Goal: Navigation & Orientation: Find specific page/section

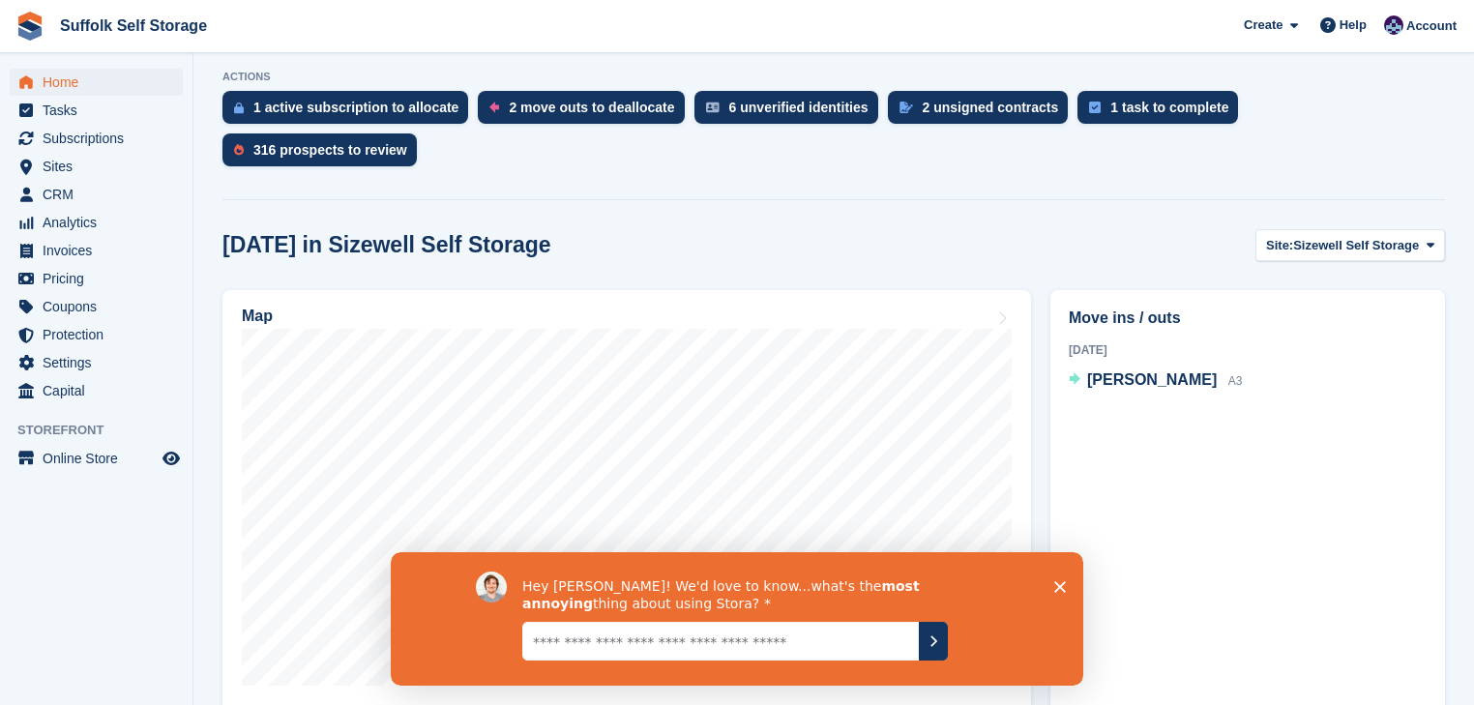
scroll to position [387, 0]
click at [1404, 237] on span "Sizewell Self Storage" at bounding box center [1356, 246] width 126 height 19
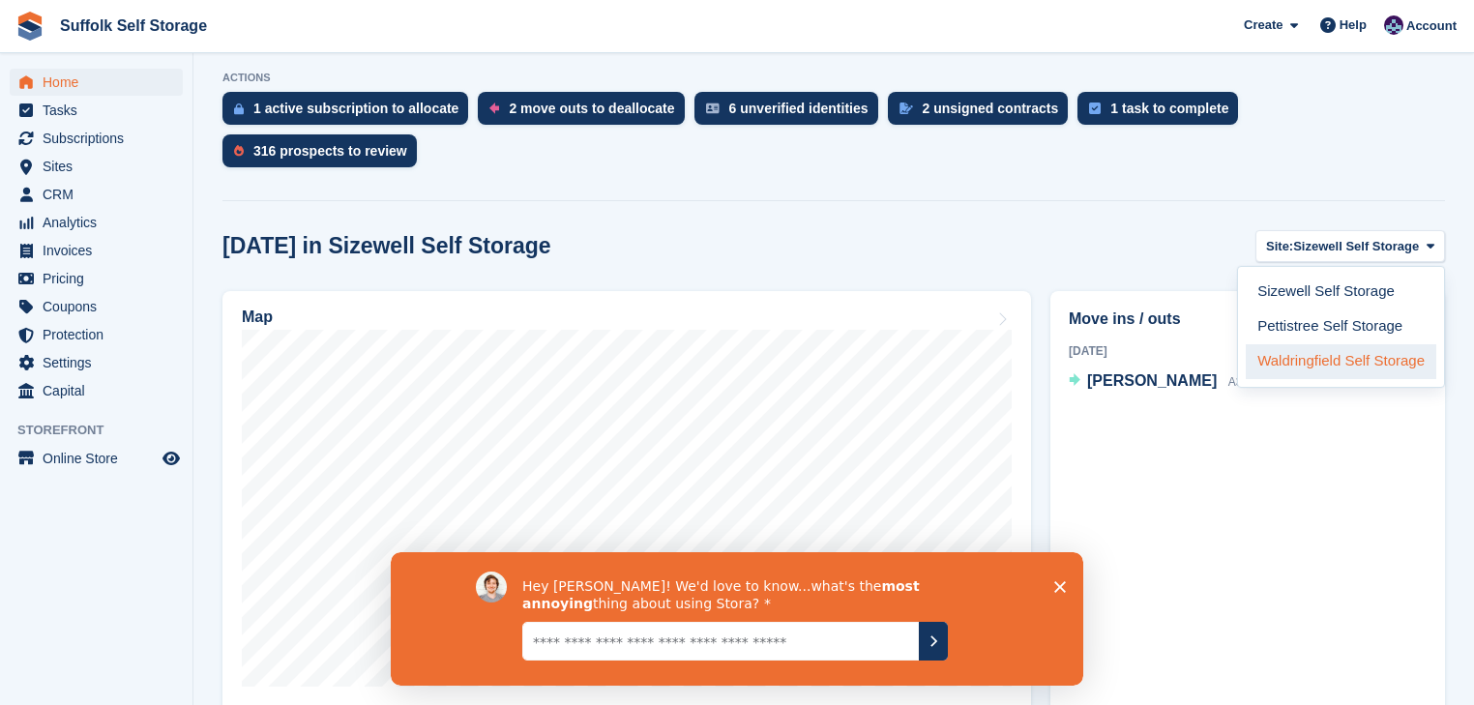
click at [1300, 344] on link "Waldringfield Self Storage" at bounding box center [1341, 361] width 191 height 35
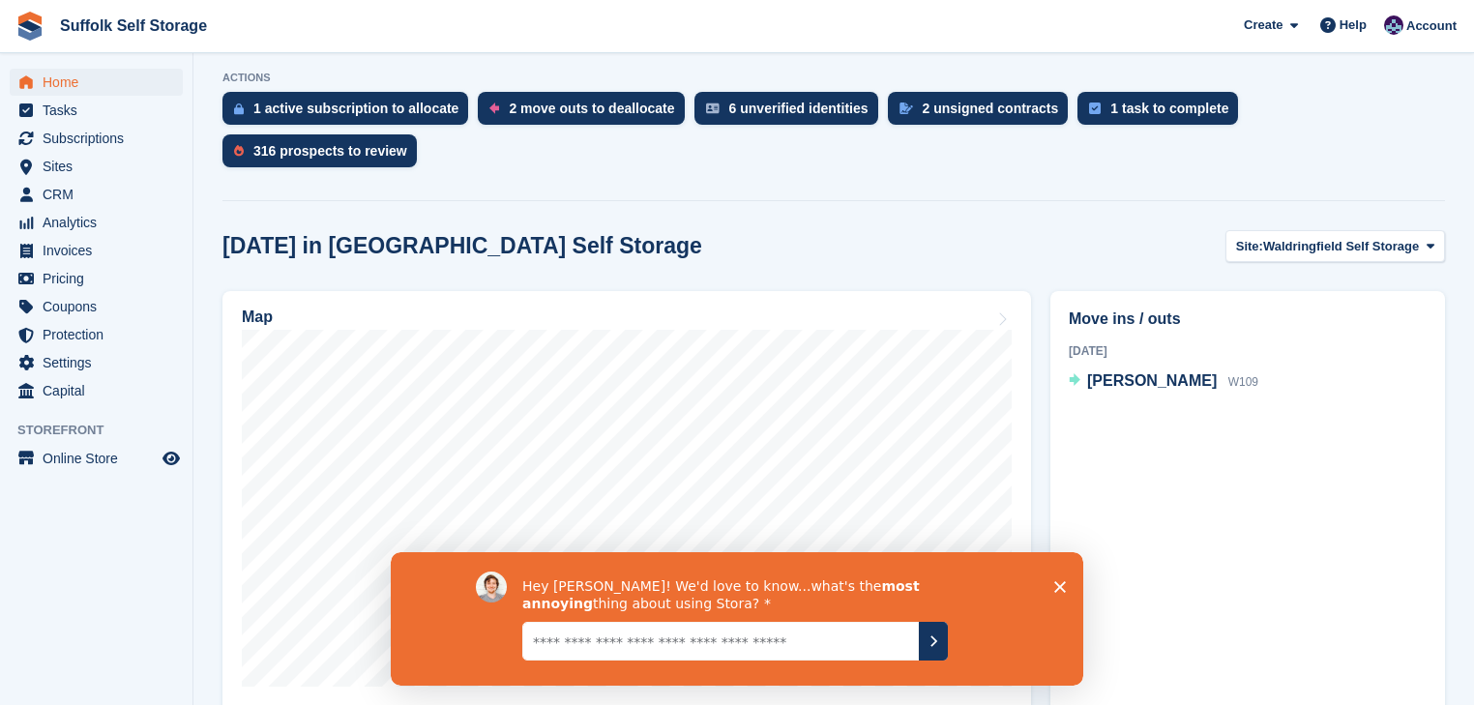
drag, startPoint x: 1065, startPoint y: 586, endPoint x: 1048, endPoint y: 601, distance: 21.9
click at [1066, 586] on div "Hey William! We'd love to know...what's the most annoying thing about using Sto…" at bounding box center [737, 617] width 693 height 133
click at [1063, 583] on polygon "Close survey" at bounding box center [1060, 586] width 12 height 12
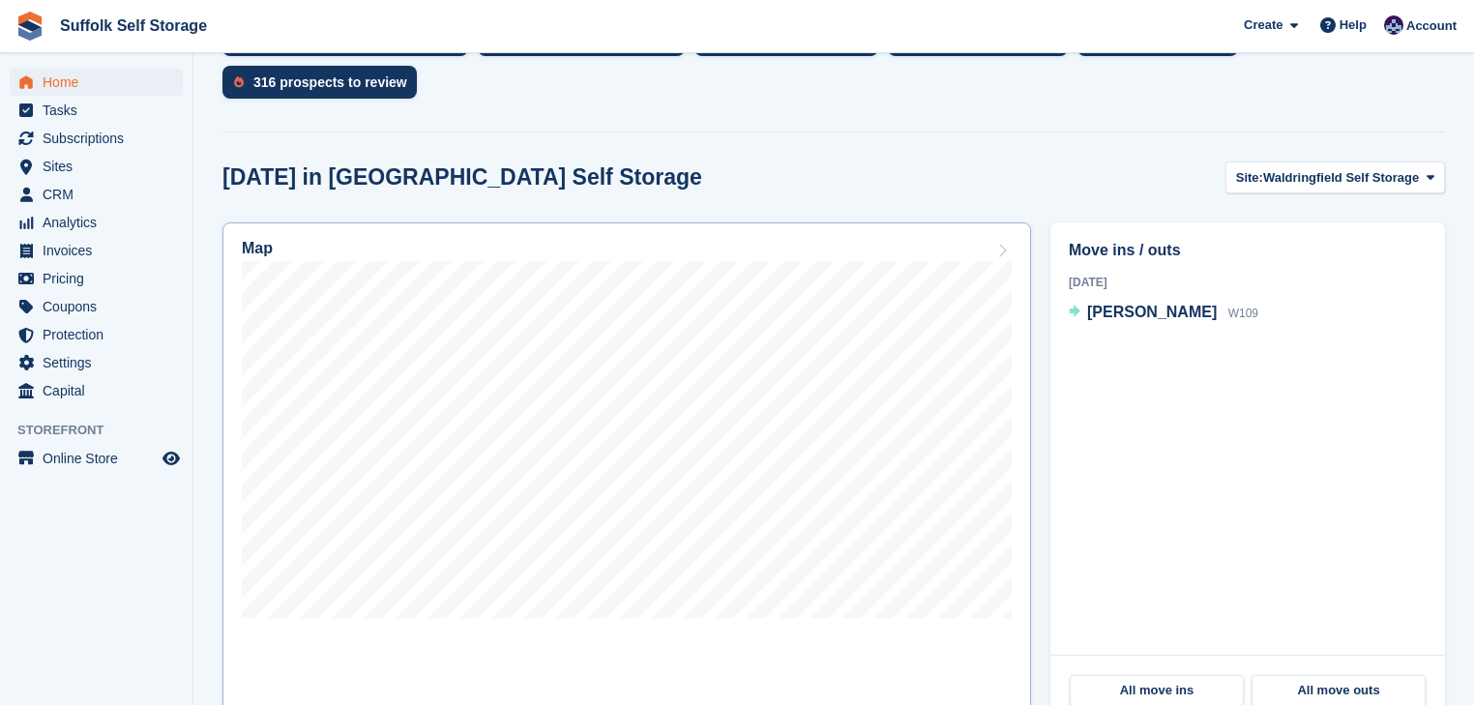
scroll to position [310, 0]
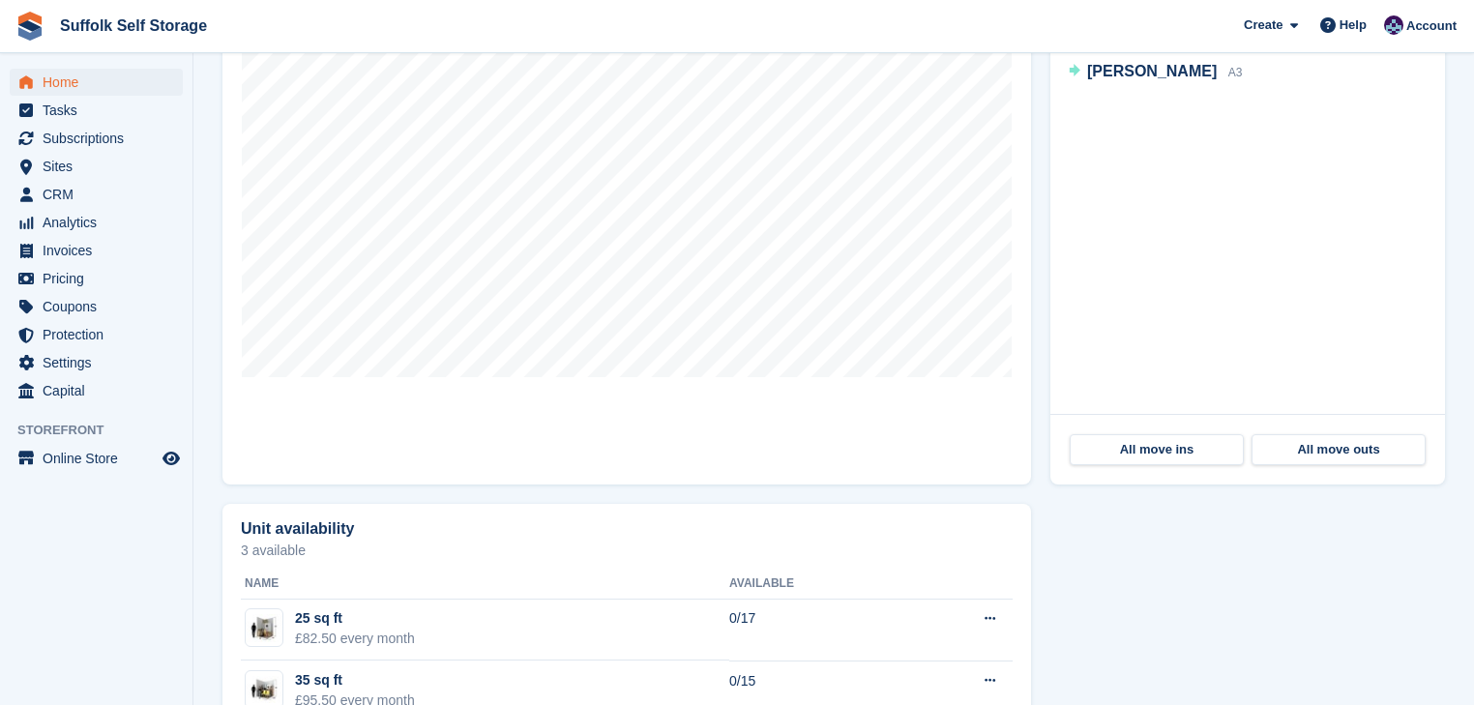
scroll to position [387, 0]
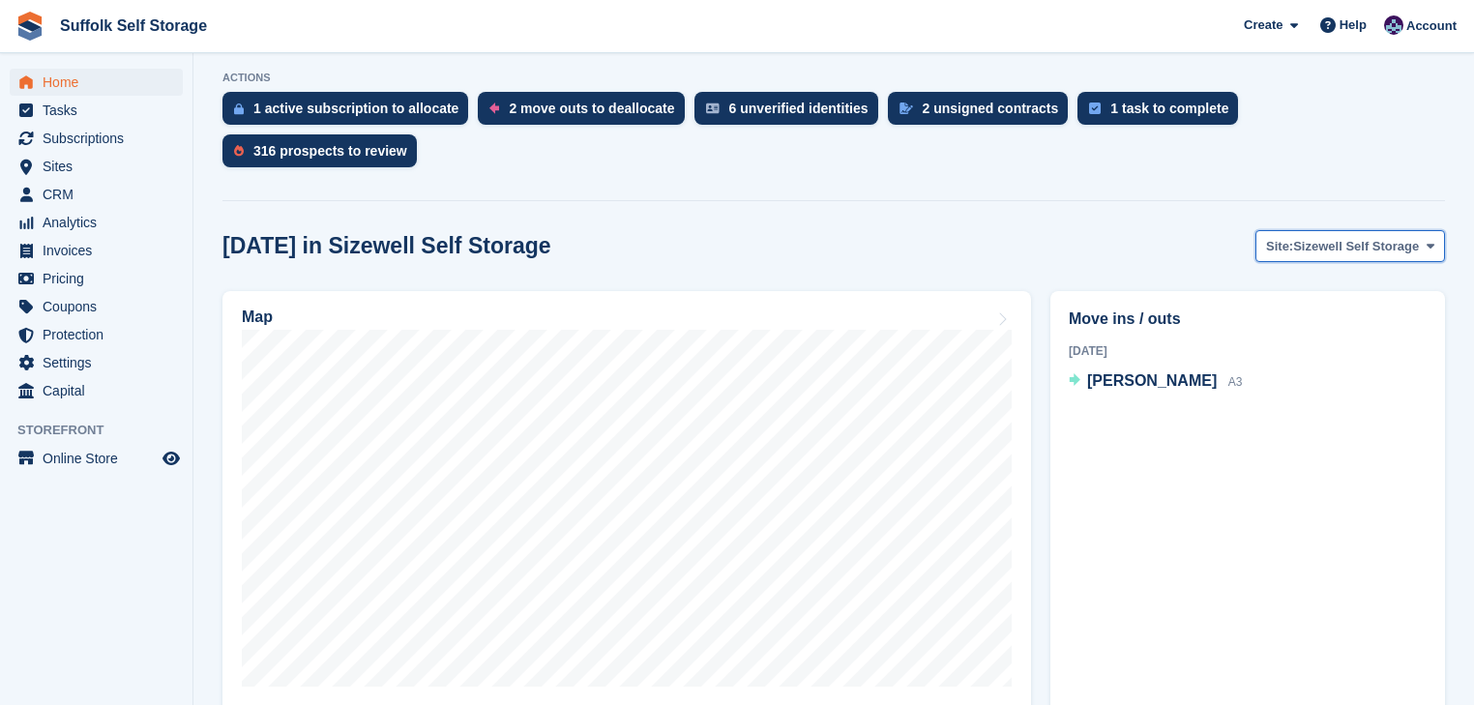
click at [1394, 237] on span "Sizewell Self Storage" at bounding box center [1356, 246] width 126 height 19
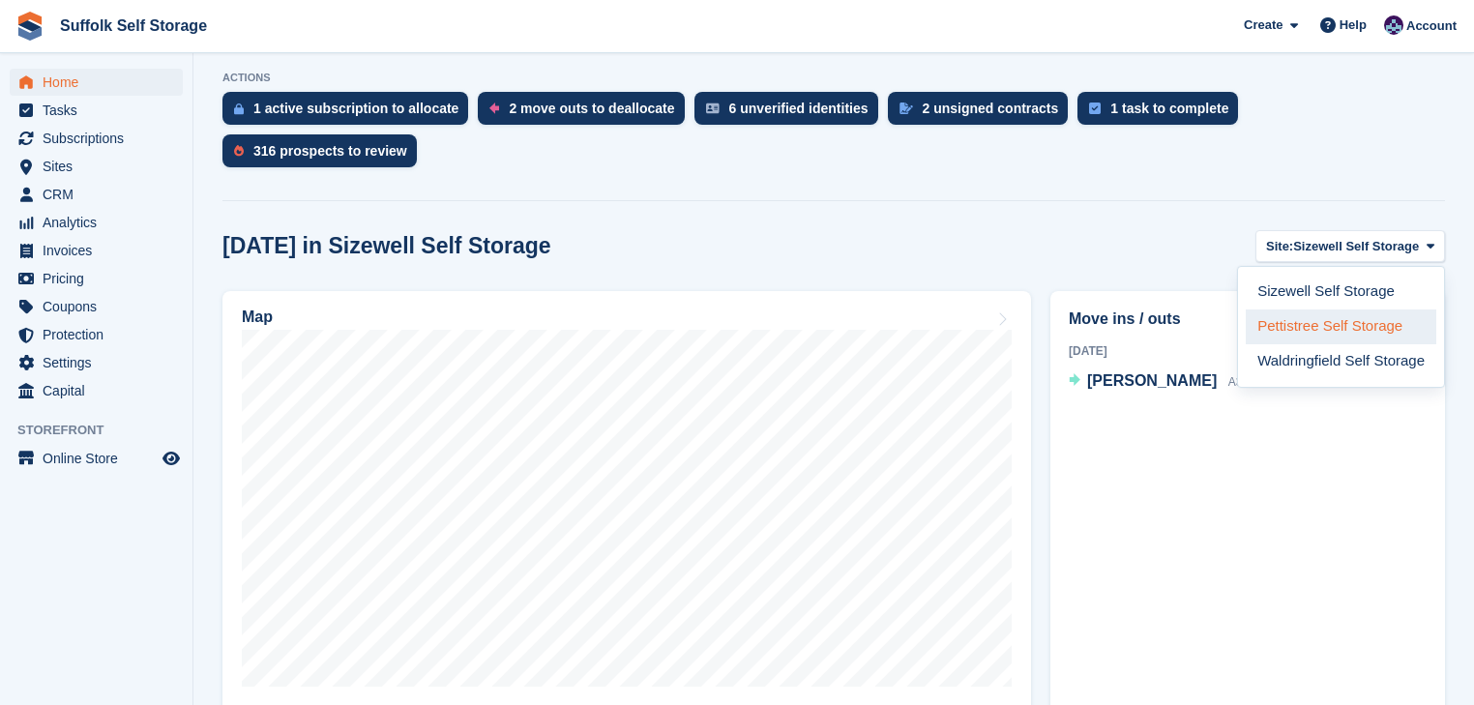
click at [1322, 310] on link "Pettistree Self Storage" at bounding box center [1341, 327] width 191 height 35
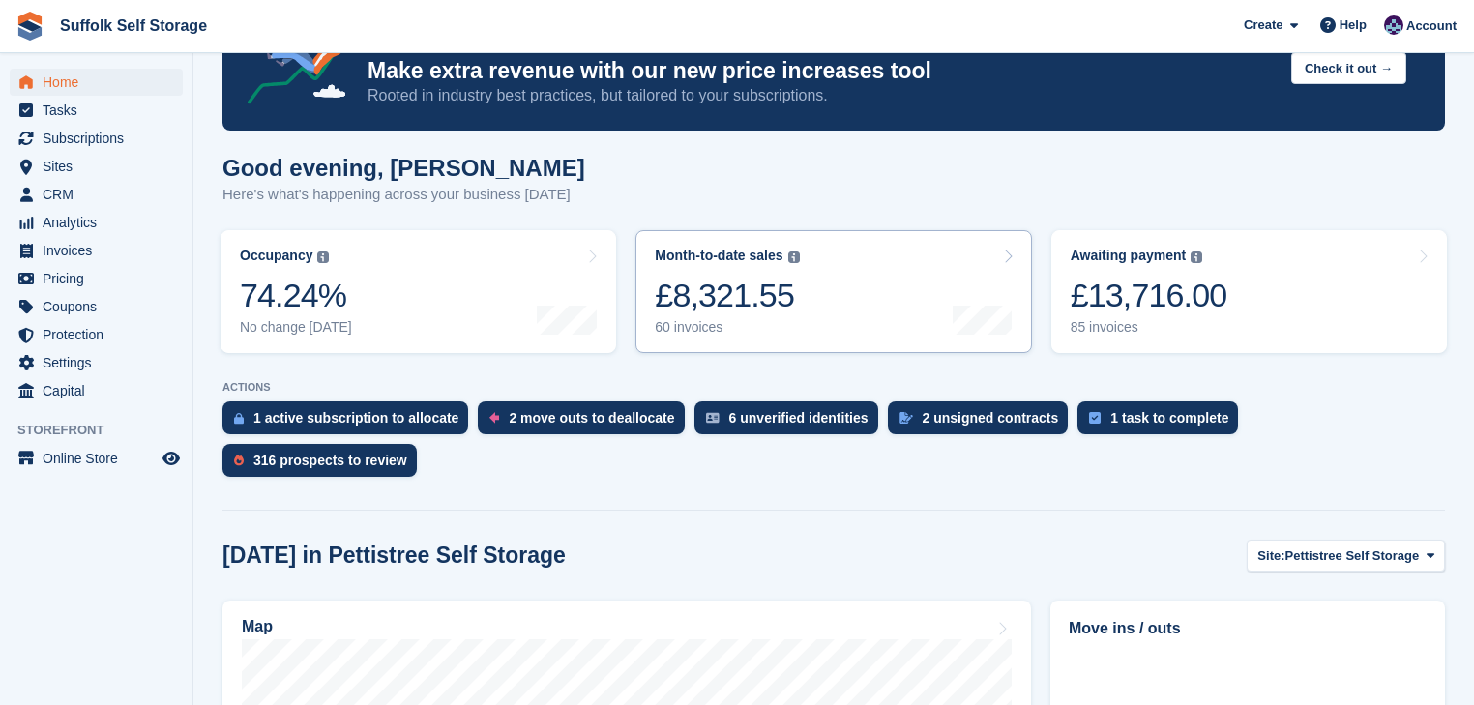
scroll to position [310, 0]
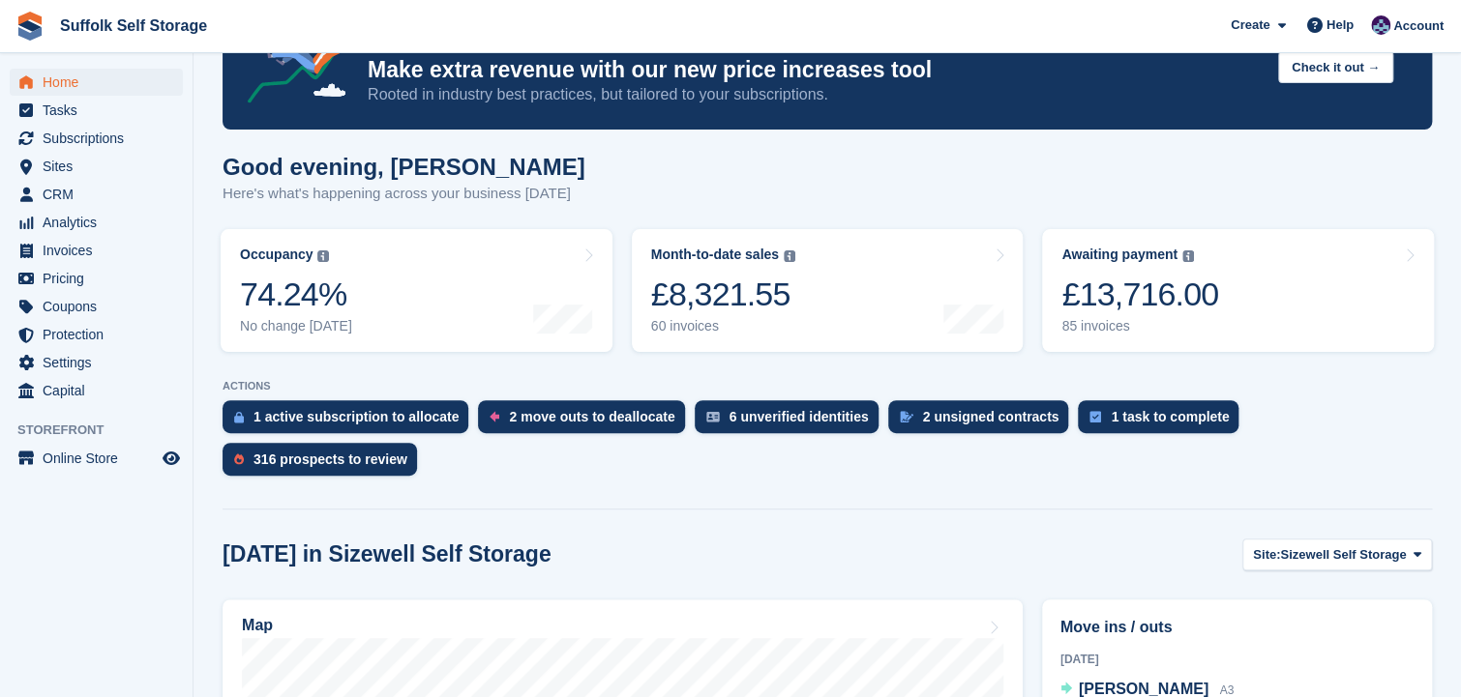
scroll to position [155, 0]
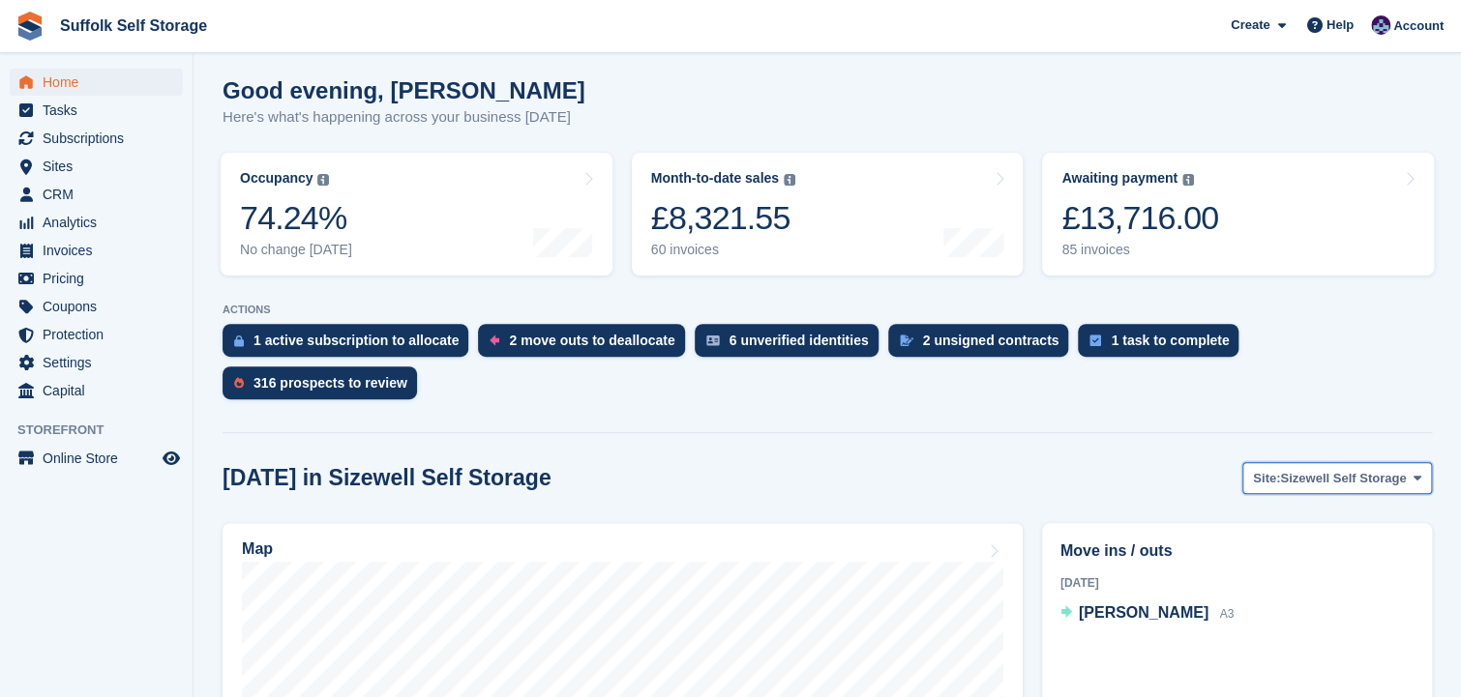
click at [1400, 469] on span "Sizewell Self Storage" at bounding box center [1343, 478] width 126 height 19
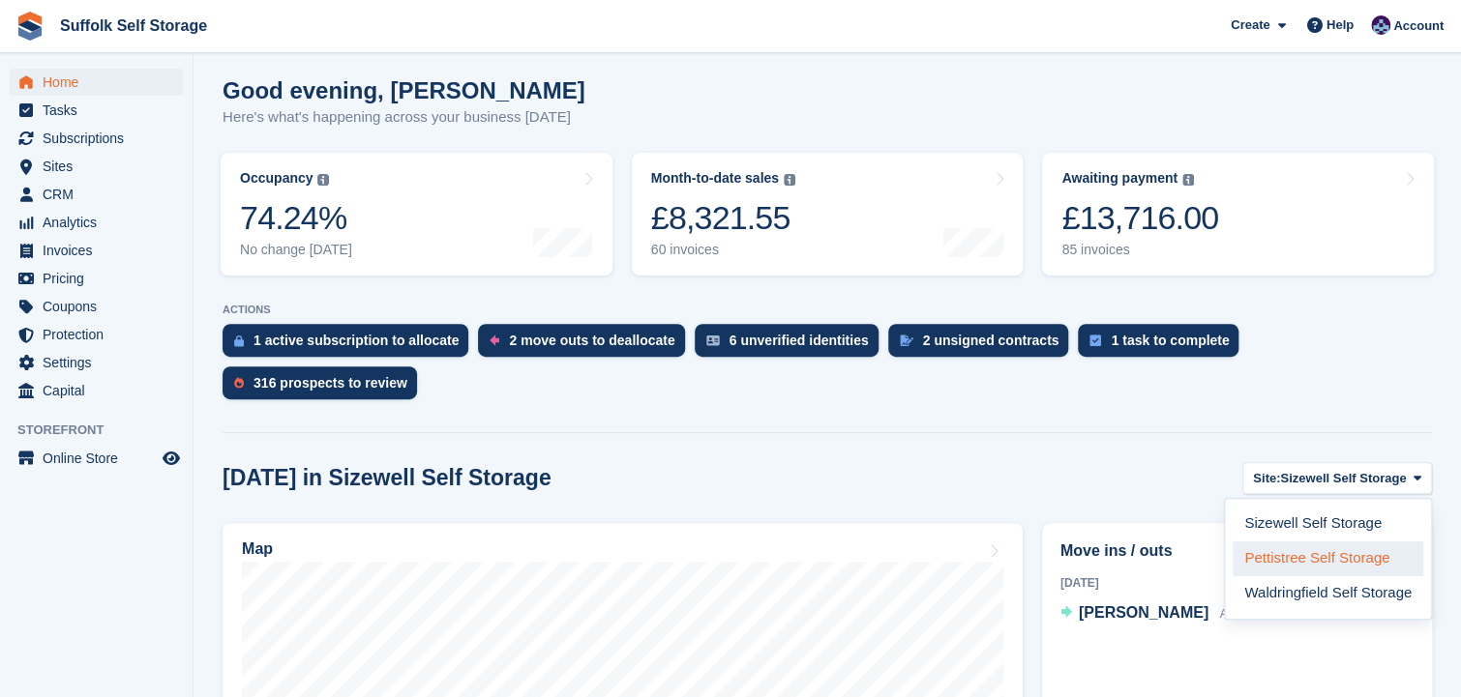
click at [1329, 542] on link "Pettistree Self Storage" at bounding box center [1327, 559] width 191 height 35
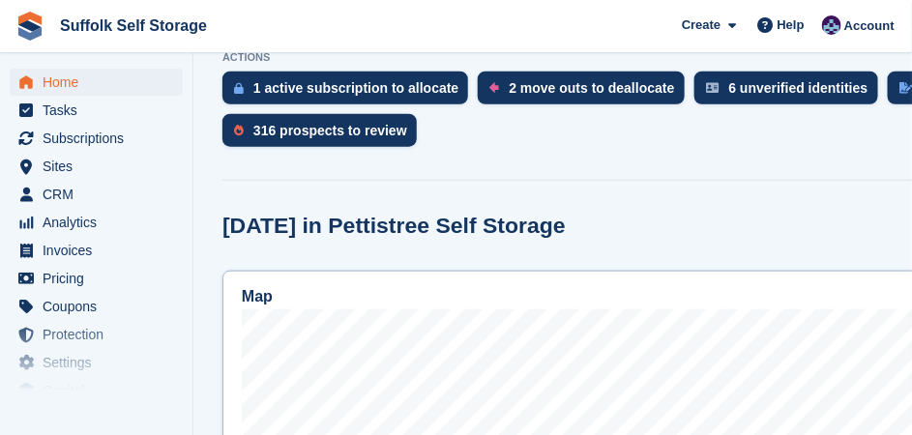
scroll to position [600, 0]
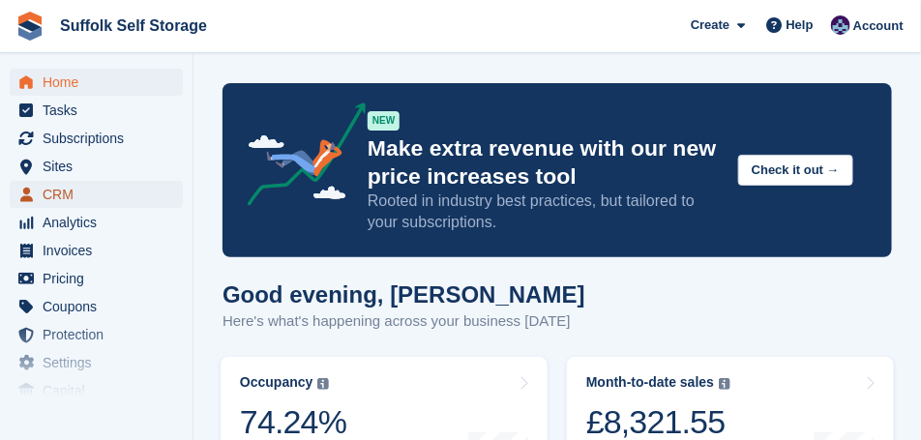
click at [51, 196] on span "CRM" at bounding box center [101, 194] width 116 height 27
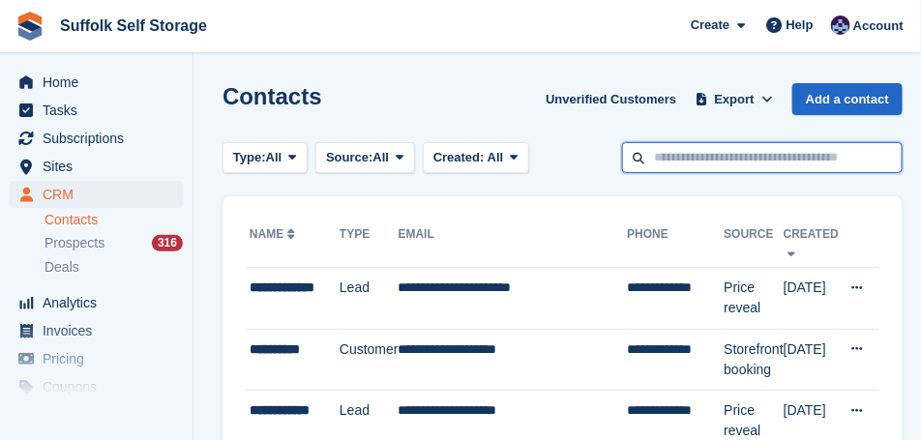
click at [647, 155] on input "text" at bounding box center [762, 158] width 280 height 32
type input "*****"
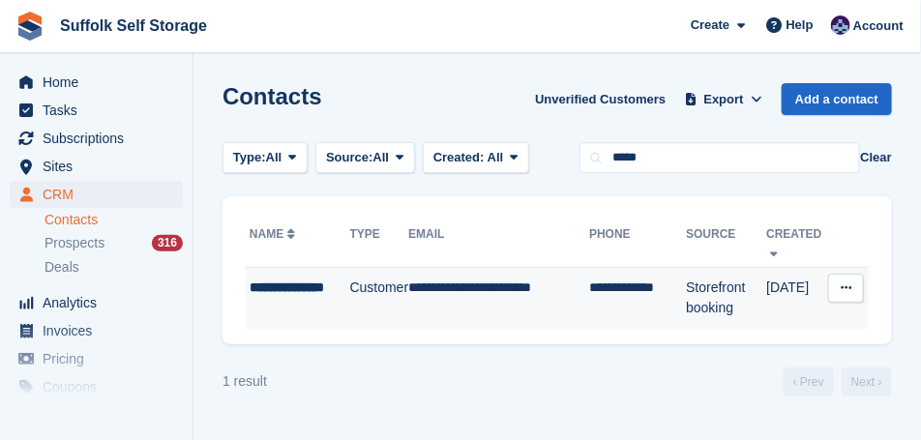
click at [299, 295] on div "**********" at bounding box center [300, 298] width 101 height 41
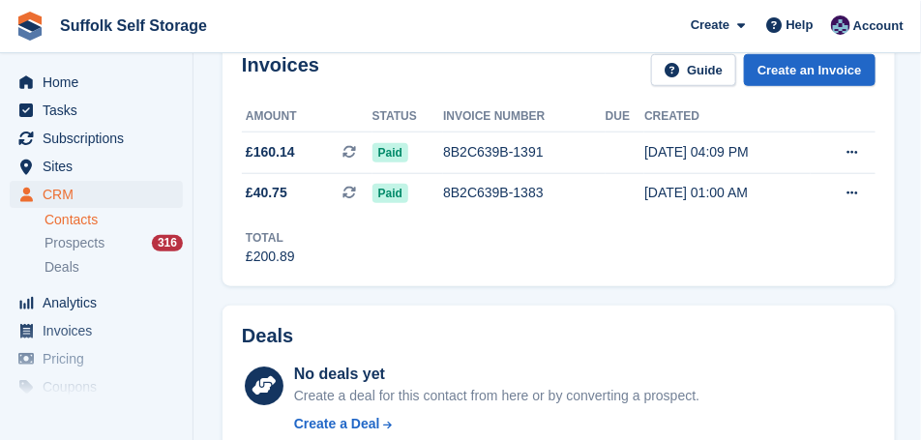
scroll to position [387, 0]
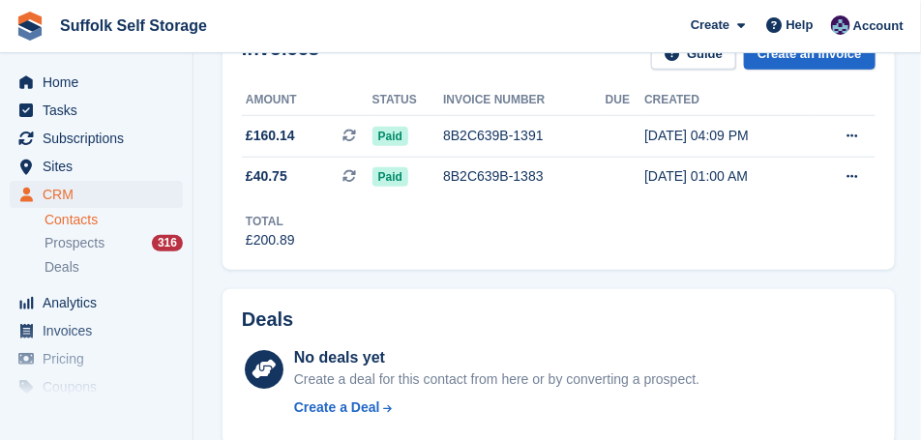
click at [434, 301] on div "Deals No deals yet Create a deal for this contact from here or by converting a …" at bounding box center [558, 367] width 672 height 156
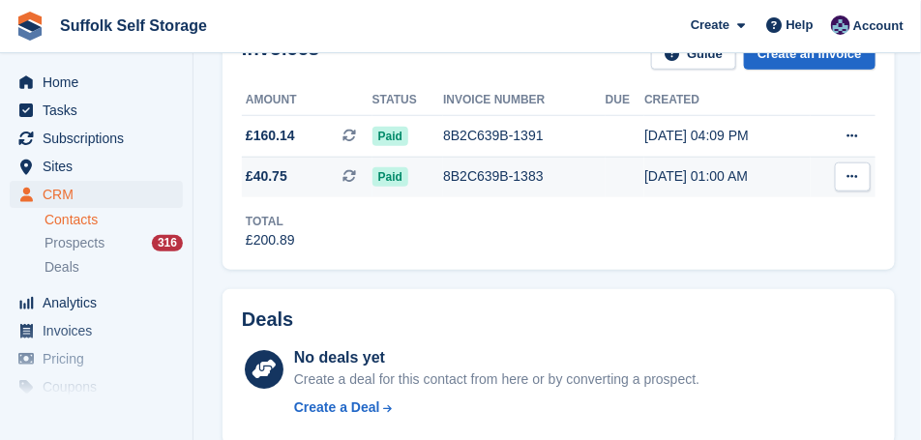
click at [852, 179] on icon at bounding box center [852, 176] width 11 height 13
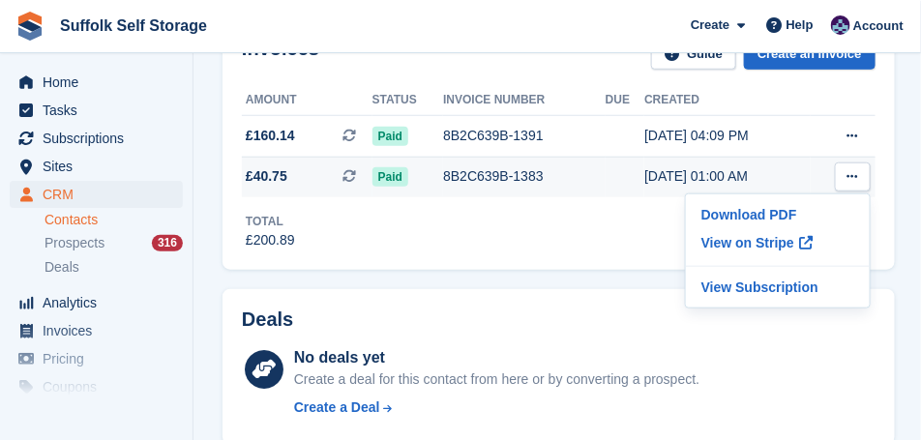
click at [577, 179] on div "8B2C639B-1383" at bounding box center [524, 176] width 162 height 20
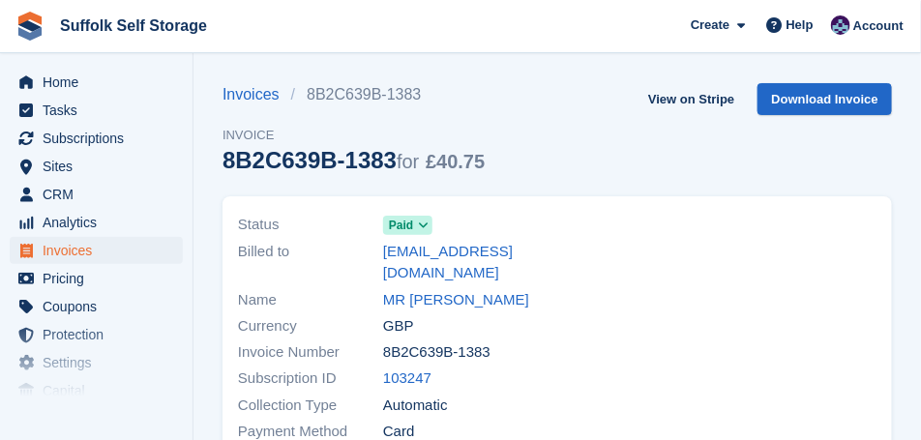
click at [531, 147] on div "Invoices 8B2C639B-1383 Invoice 8B2C639B-1383 for £40.75 View on Stripe Download…" at bounding box center [556, 139] width 669 height 113
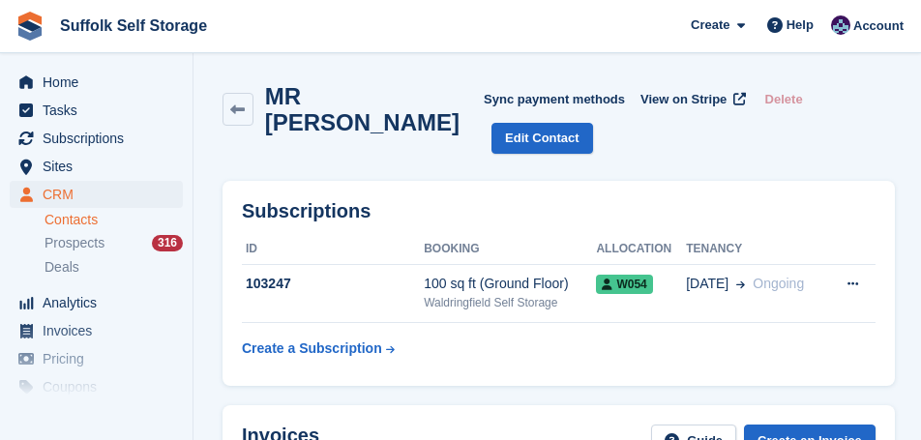
scroll to position [387, 0]
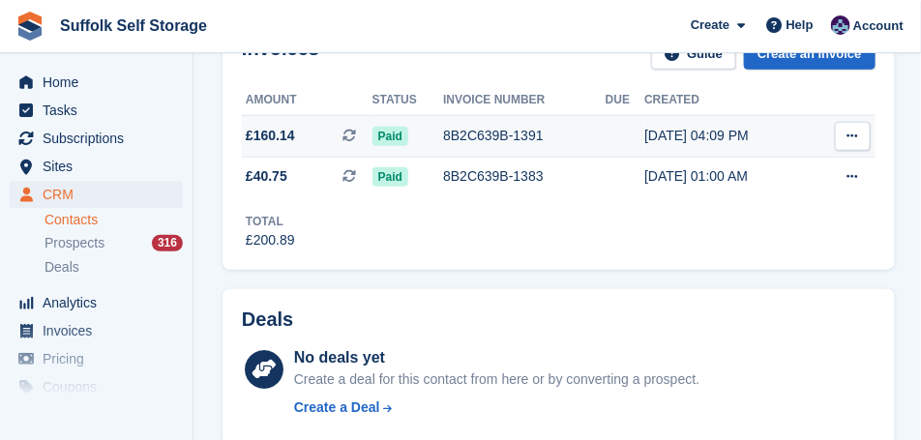
click at [320, 133] on span "£160.14 This is a recurring subscription invoice." at bounding box center [307, 136] width 131 height 20
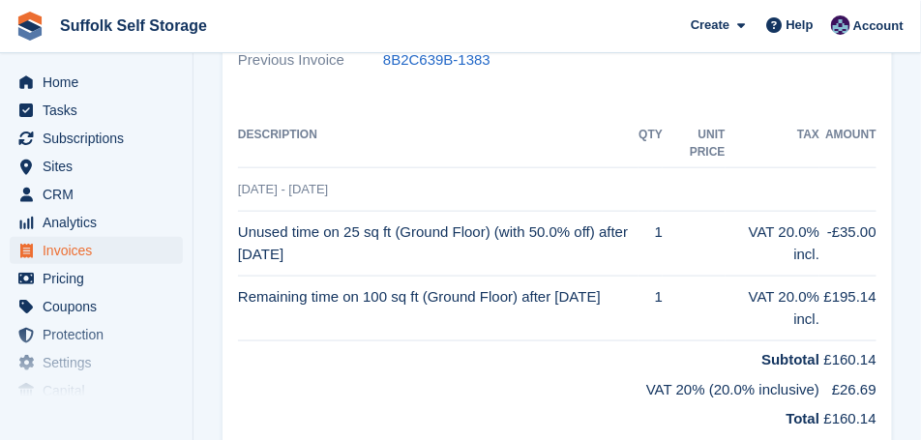
scroll to position [484, 0]
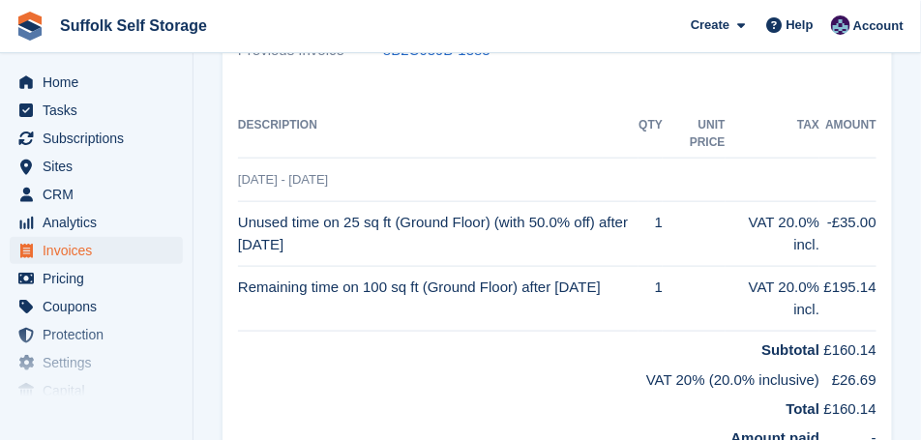
click at [471, 267] on td "Remaining time on 100 sq ft (Ground Floor) after [DATE]" at bounding box center [438, 298] width 400 height 65
click at [62, 86] on span "Home" at bounding box center [101, 82] width 116 height 27
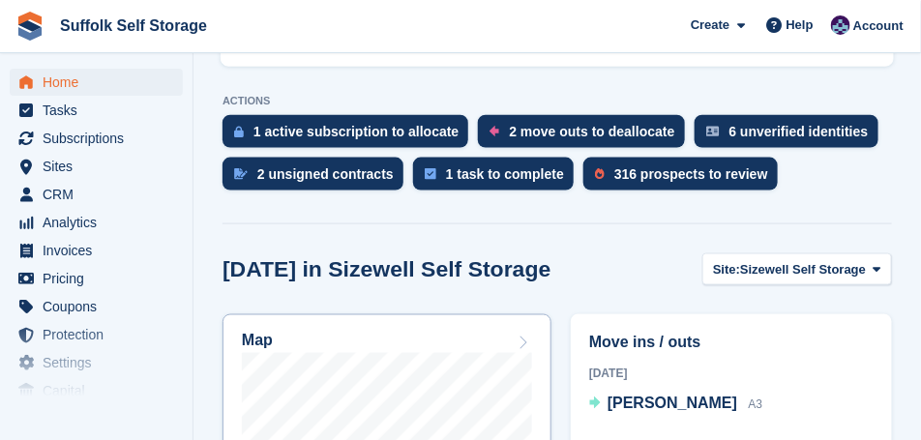
scroll to position [580, 0]
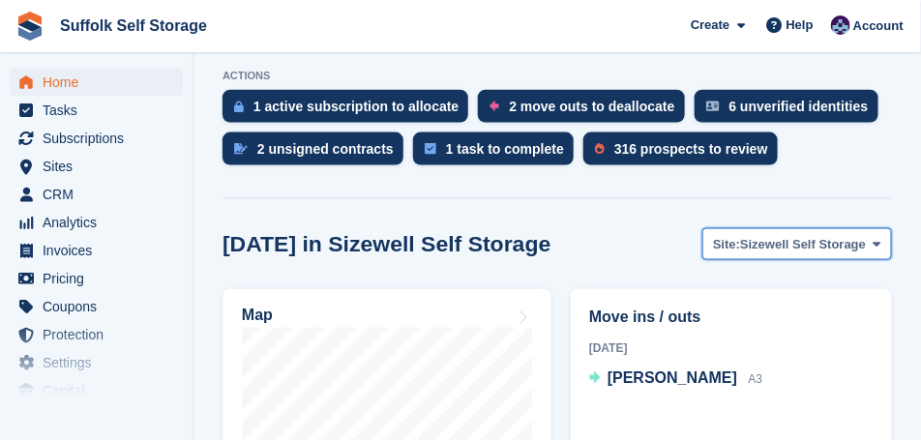
click at [876, 249] on icon at bounding box center [877, 244] width 8 height 13
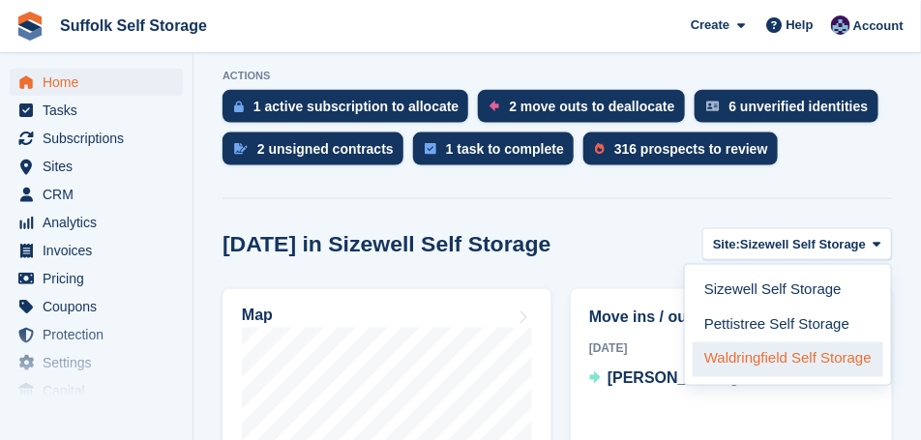
drag, startPoint x: 760, startPoint y: 359, endPoint x: 589, endPoint y: 250, distance: 203.1
click at [758, 358] on link "Waldringfield Self Storage" at bounding box center [788, 359] width 191 height 35
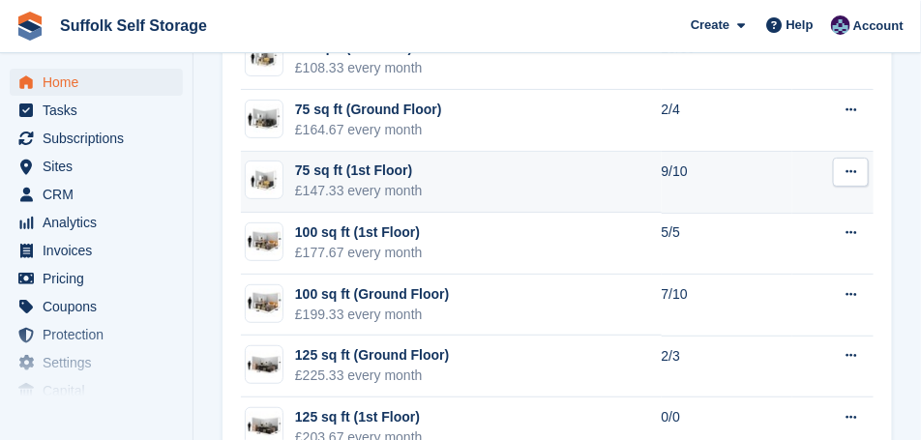
scroll to position [1934, 0]
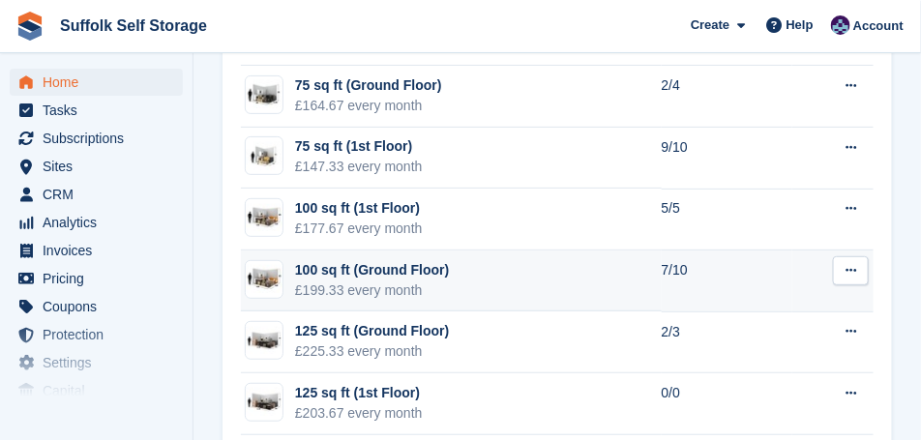
click at [569, 258] on td "100 sq ft (Ground Floor) £199.33 every month" at bounding box center [451, 282] width 421 height 62
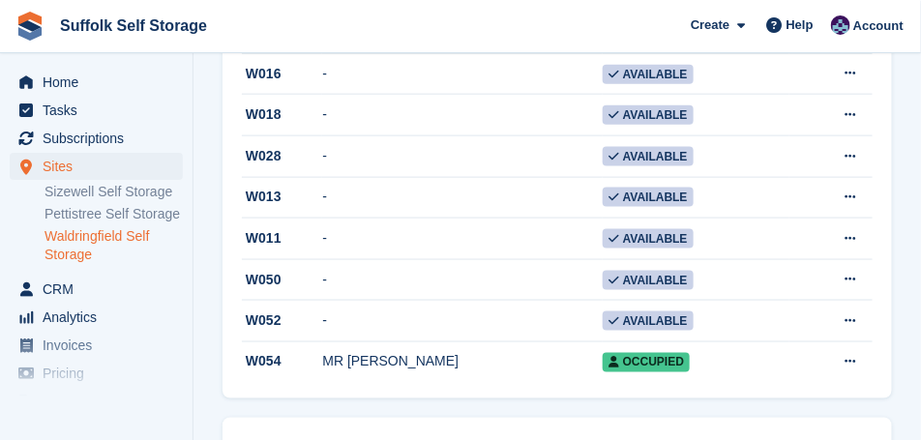
scroll to position [580, 0]
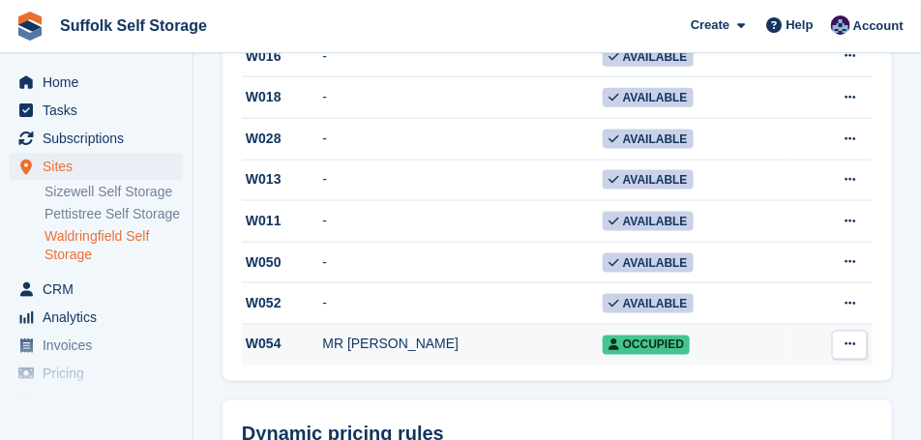
click at [849, 345] on icon at bounding box center [849, 345] width 11 height 13
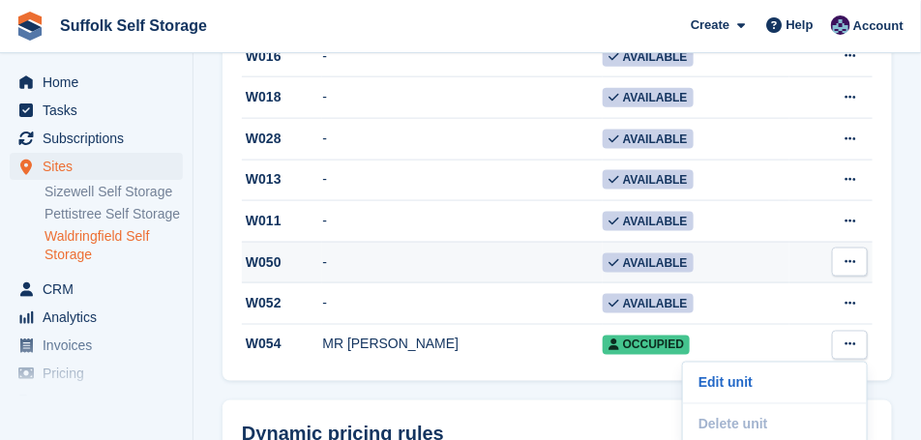
drag, startPoint x: 493, startPoint y: 280, endPoint x: 510, endPoint y: 274, distance: 17.8
click at [493, 280] on td "-" at bounding box center [462, 263] width 280 height 42
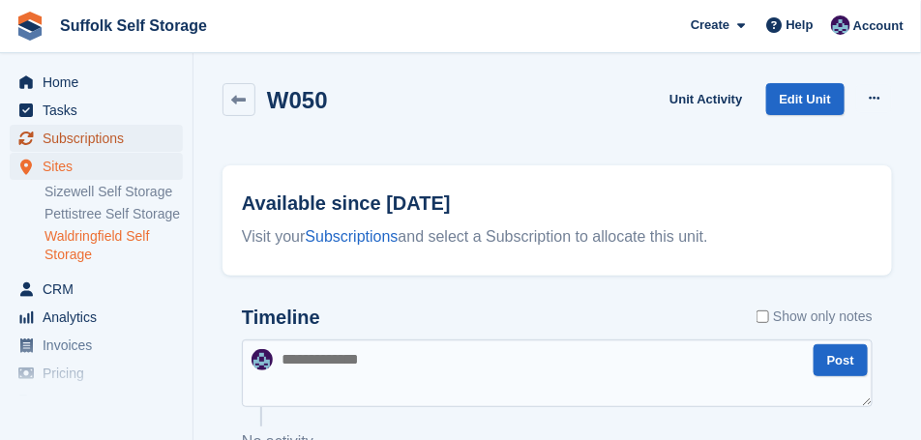
click at [61, 140] on span "Subscriptions" at bounding box center [101, 138] width 116 height 27
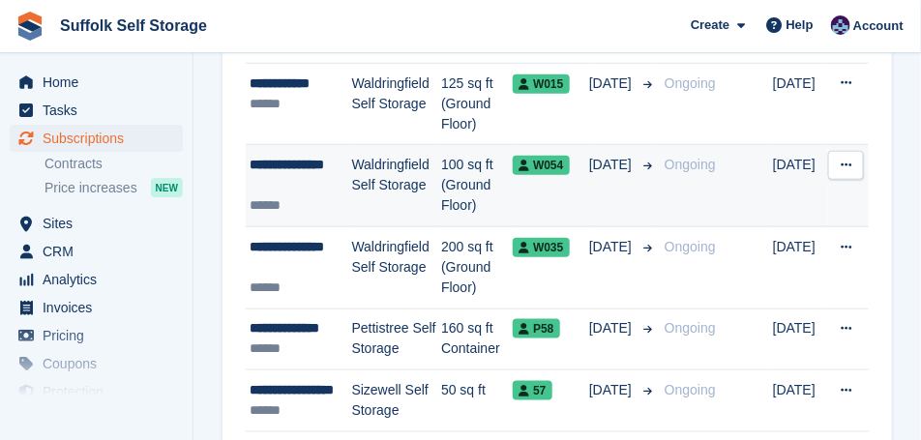
scroll to position [387, 0]
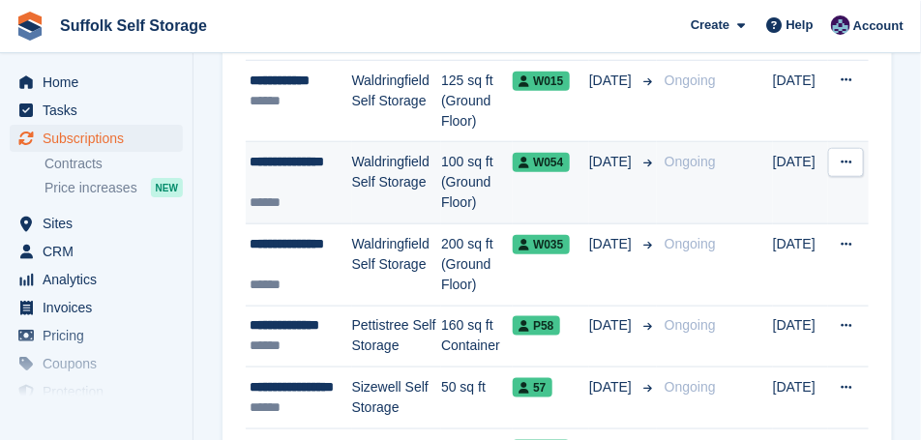
click at [334, 163] on div "**********" at bounding box center [301, 172] width 103 height 41
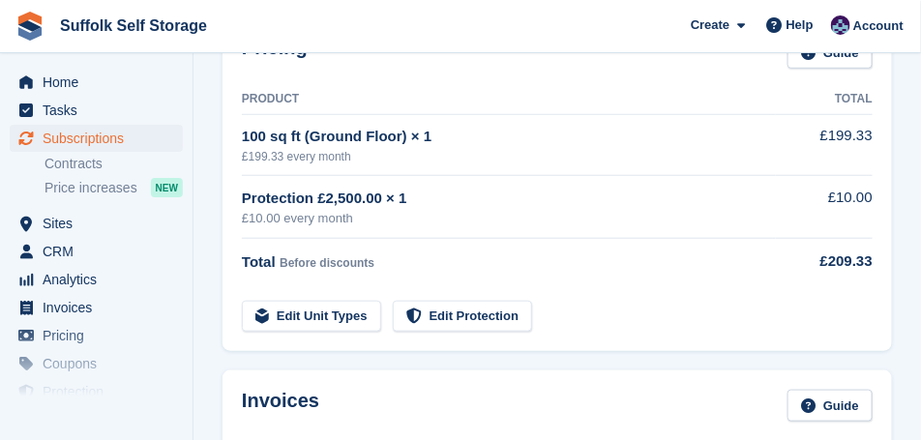
scroll to position [339, 0]
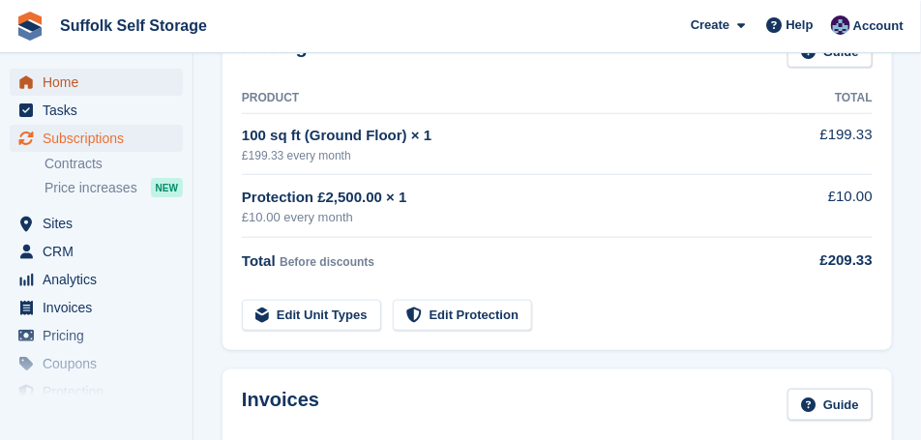
click at [67, 82] on span "Home" at bounding box center [101, 82] width 116 height 27
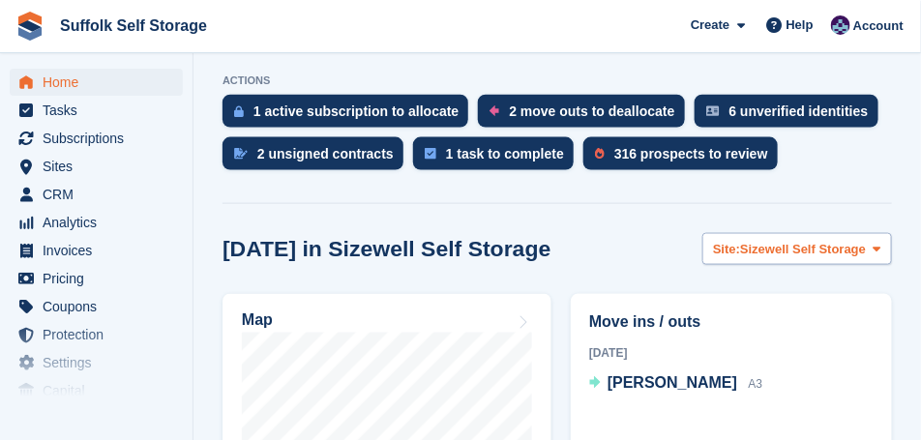
scroll to position [580, 0]
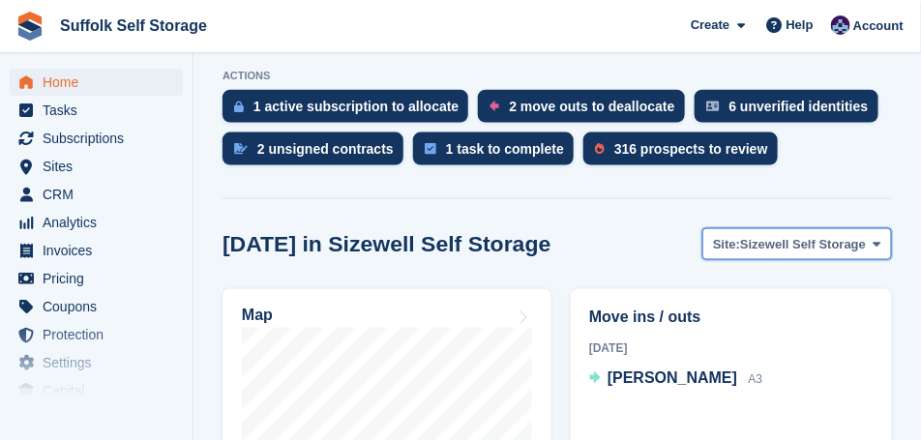
click at [829, 238] on span "Sizewell Self Storage" at bounding box center [803, 244] width 126 height 19
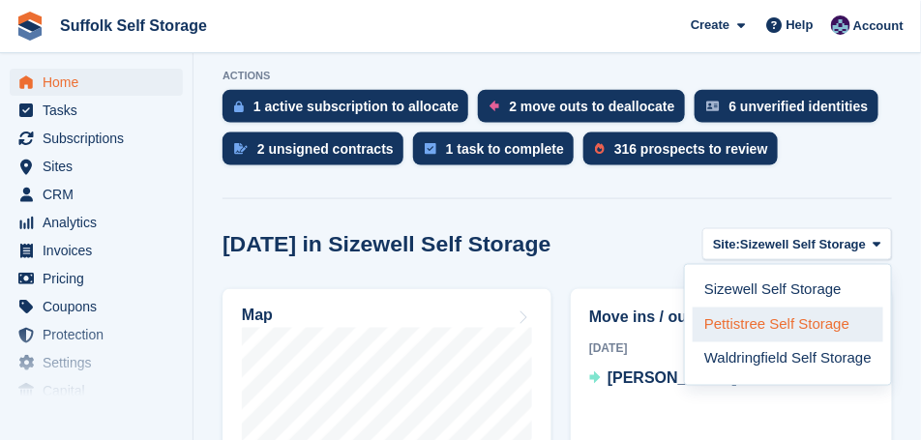
drag, startPoint x: 732, startPoint y: 354, endPoint x: 697, endPoint y: 332, distance: 41.3
click at [732, 354] on link "Waldringfield Self Storage" at bounding box center [788, 359] width 191 height 35
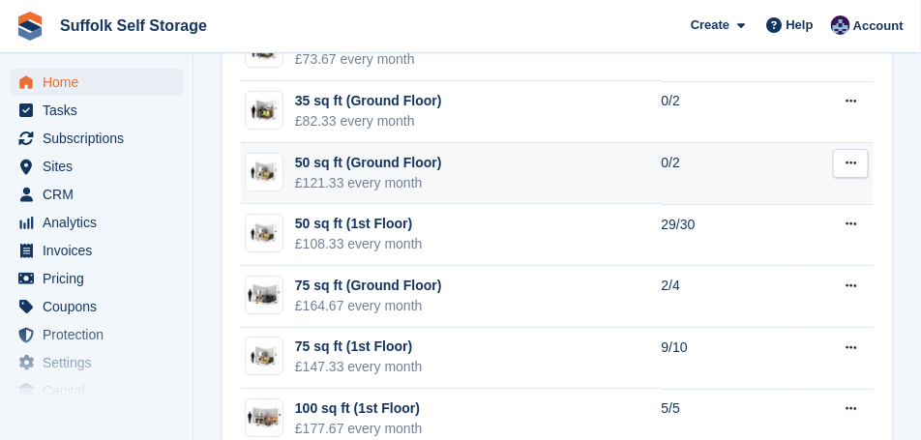
scroll to position [1886, 0]
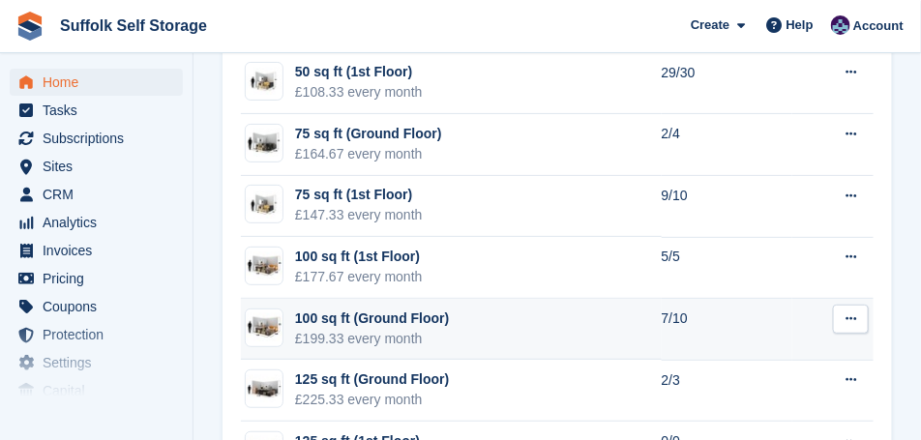
click at [557, 312] on td "100 sq ft (Ground Floor) £199.33 every month" at bounding box center [451, 330] width 421 height 62
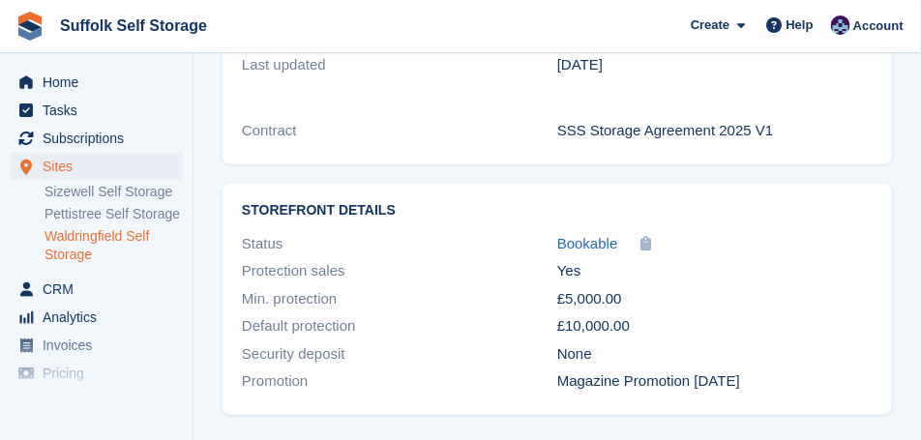
scroll to position [1953, 0]
